Goal: Task Accomplishment & Management: Use online tool/utility

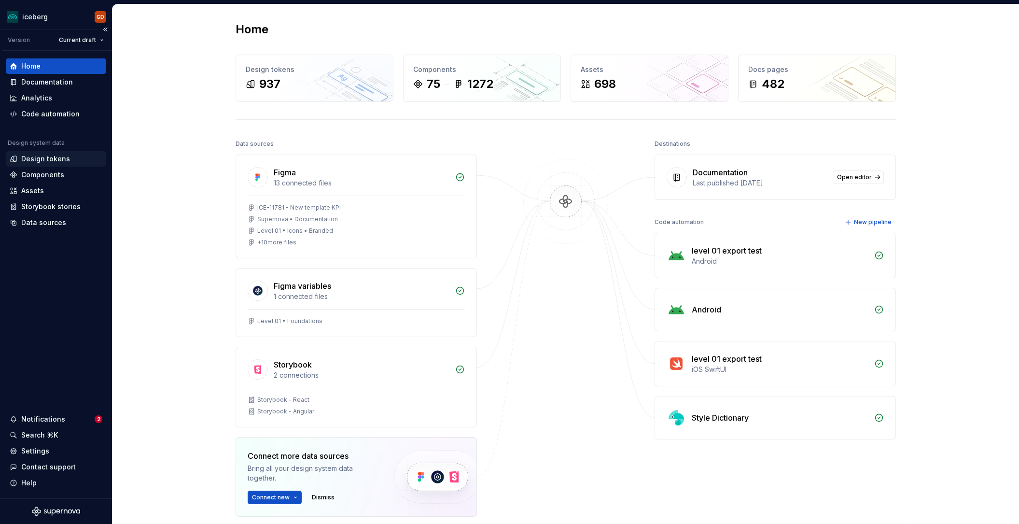
click at [43, 162] on div "Design tokens" at bounding box center [45, 159] width 49 height 10
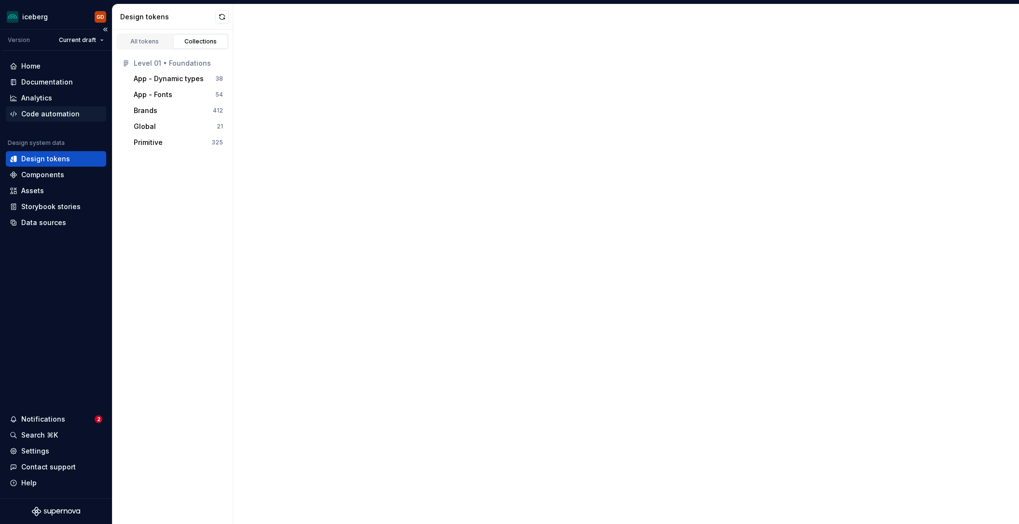
click at [57, 115] on div "Code automation" at bounding box center [50, 114] width 58 height 10
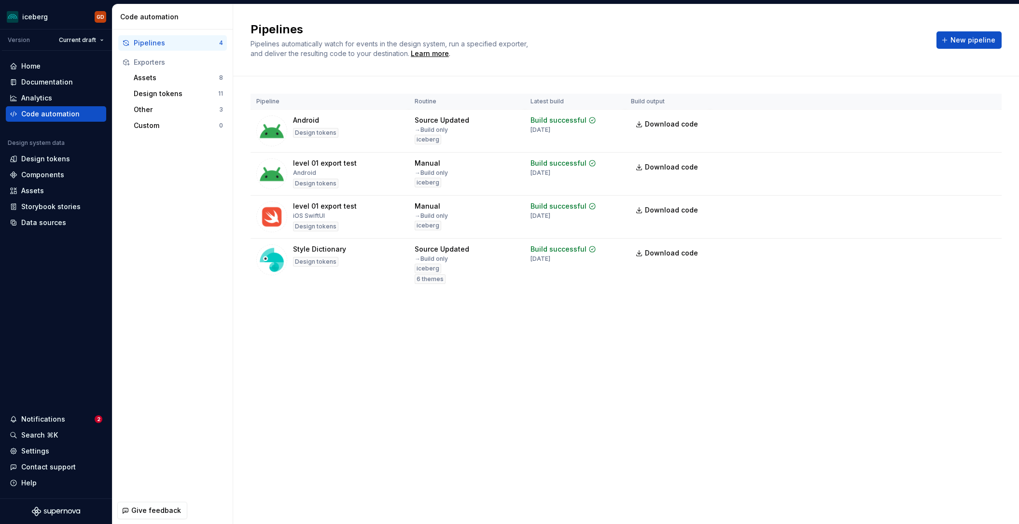
click at [512, 347] on div "Pipelines Pipelines automatically watch for events in the design system, run a …" at bounding box center [626, 263] width 786 height 519
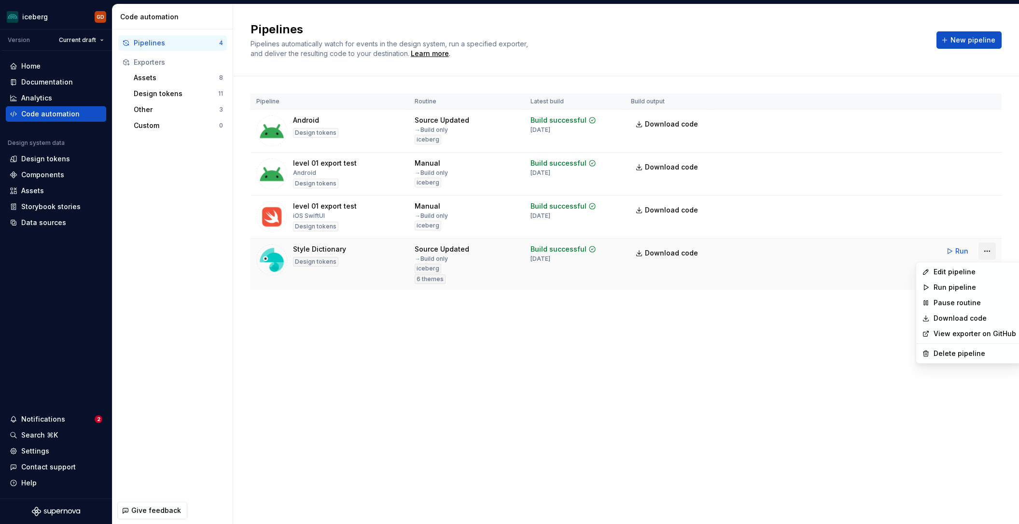
click at [984, 255] on html "iceberg GD Version Current draft Home Documentation Analytics Code automation D…" at bounding box center [509, 262] width 1019 height 524
click at [957, 285] on div "Run pipeline" at bounding box center [974, 287] width 83 height 10
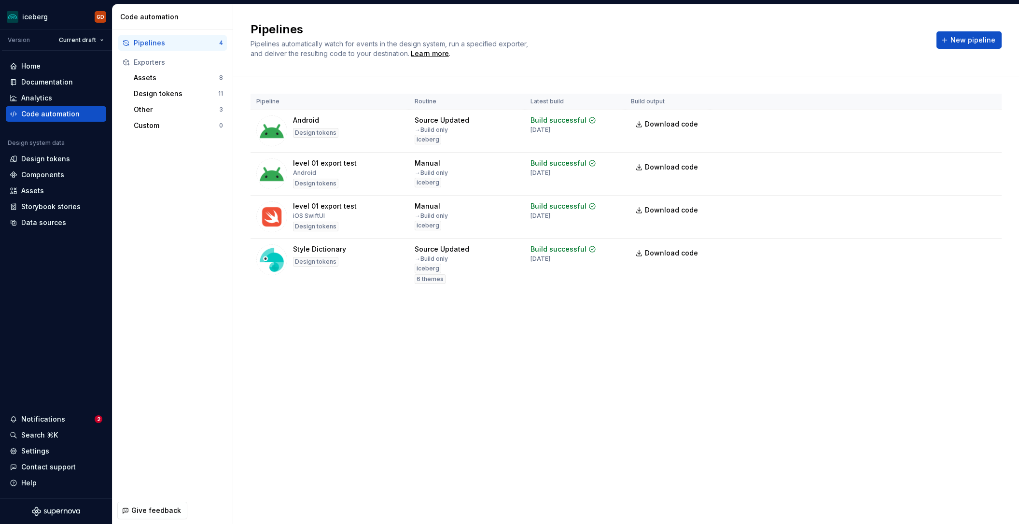
click at [665, 316] on div "Pipeline Routine Latest build Build output Android Design tokens Source Updated…" at bounding box center [625, 201] width 751 height 250
click at [656, 254] on span "Download code" at bounding box center [671, 253] width 53 height 10
click at [167, 220] on div "Pipelines 4 Exporters Assets 8 Design tokens 11 Other 3 Custom 0" at bounding box center [172, 262] width 120 height 467
click at [167, 198] on div "Pipelines 4 Exporters Assets 8 Design tokens 11 Other 3 Custom 0" at bounding box center [172, 262] width 120 height 467
click at [542, 317] on div "Pipeline Routine Latest build Build output Android Design tokens Source Updated…" at bounding box center [625, 201] width 751 height 250
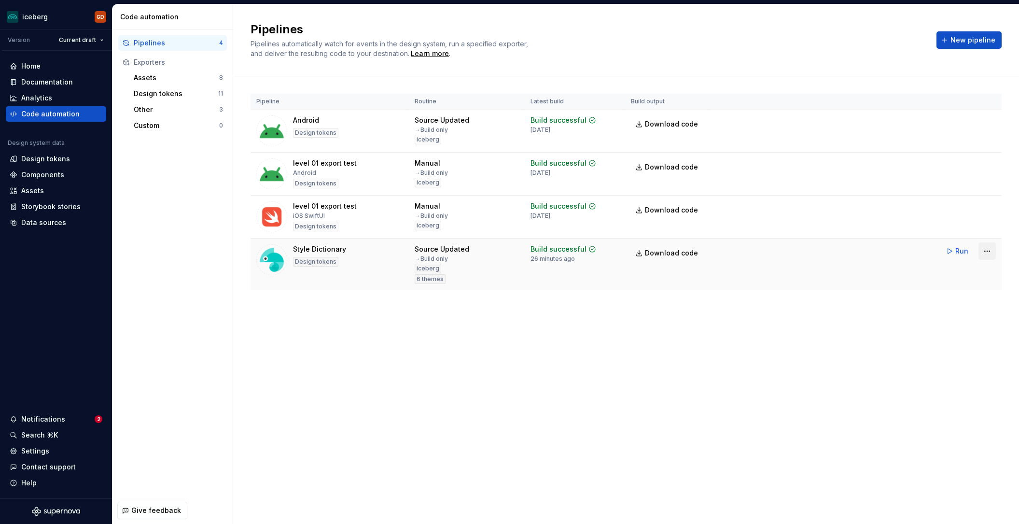
click at [995, 255] on html "iceberg GD Version Current draft Home Documentation Analytics Code automation D…" at bounding box center [509, 262] width 1019 height 524
click at [977, 333] on link "View exporter on GitHub" at bounding box center [974, 334] width 83 height 10
click at [654, 344] on div "Pipelines Pipelines automatically watch for events in the design system, run a …" at bounding box center [626, 263] width 786 height 519
click at [326, 304] on div "Pipeline Routine Latest build Build output Android Design tokens Source Updated…" at bounding box center [625, 201] width 751 height 250
